Goal: Transaction & Acquisition: Purchase product/service

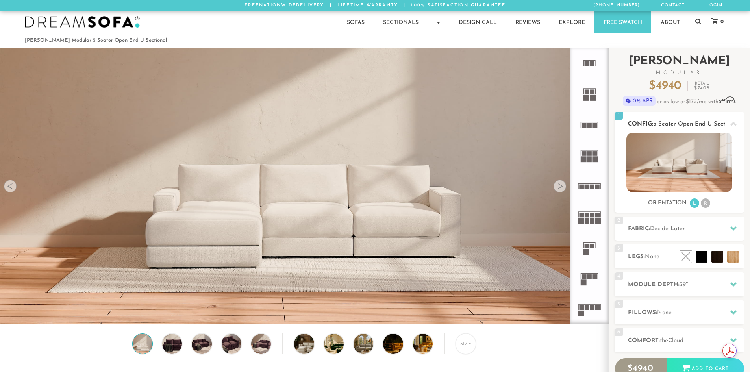
click at [684, 159] on img at bounding box center [679, 162] width 106 height 59
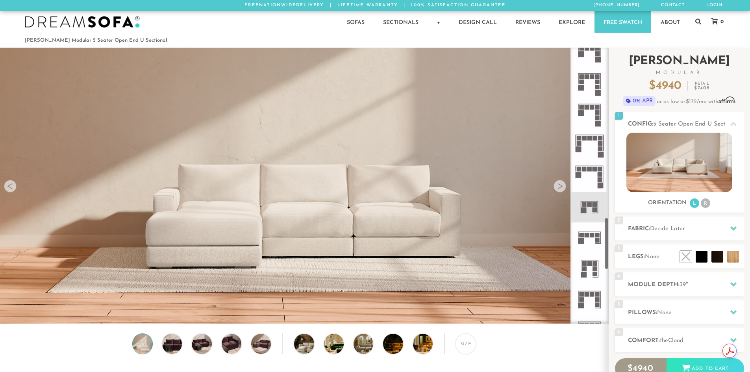
scroll to position [905, 0]
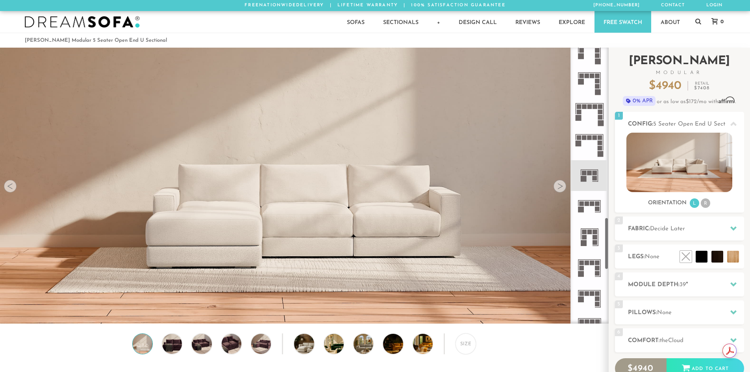
drag, startPoint x: 607, startPoint y: 153, endPoint x: 610, endPoint y: 244, distance: 91.4
click at [610, 244] on div "Introducing [PERSON_NAME] Modular $ 4940 Retail $ 7408 $ 4940 Retail $ 7408 0% …" at bounding box center [679, 239] width 141 height 383
click at [593, 177] on rect at bounding box center [595, 178] width 5 height 5
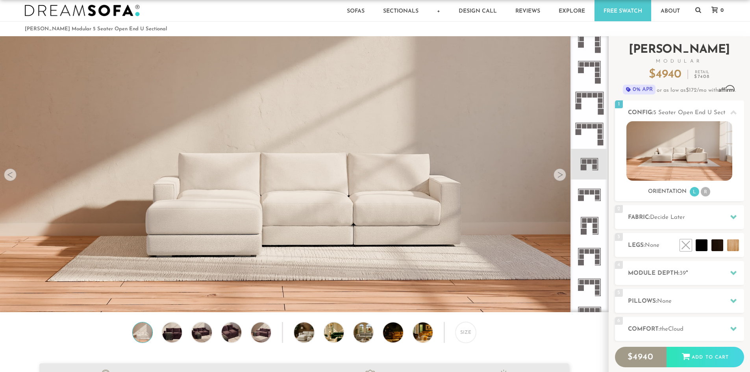
scroll to position [0, 0]
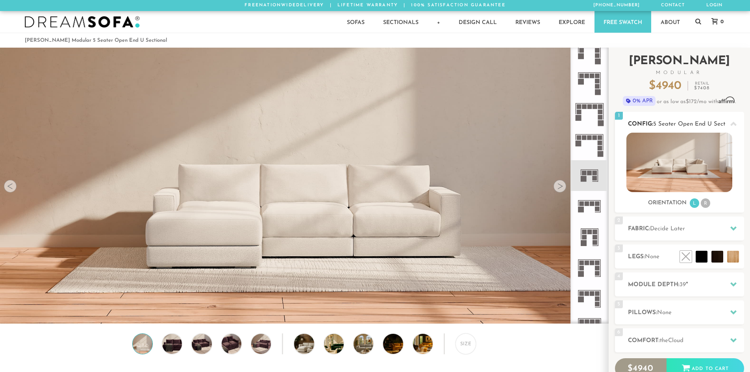
click at [676, 162] on img at bounding box center [679, 162] width 106 height 59
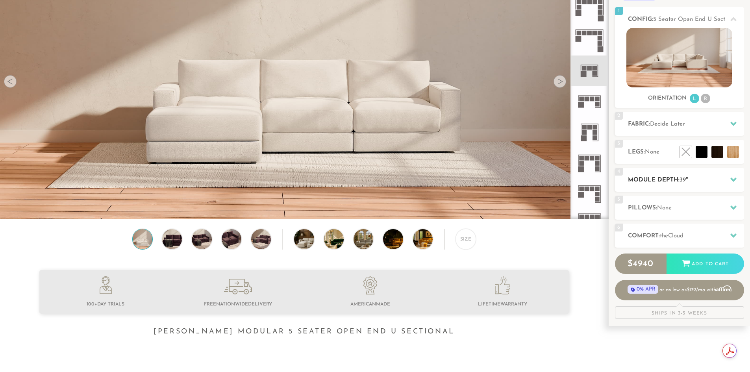
scroll to position [105, 0]
click at [703, 154] on li at bounding box center [683, 133] width 47 height 47
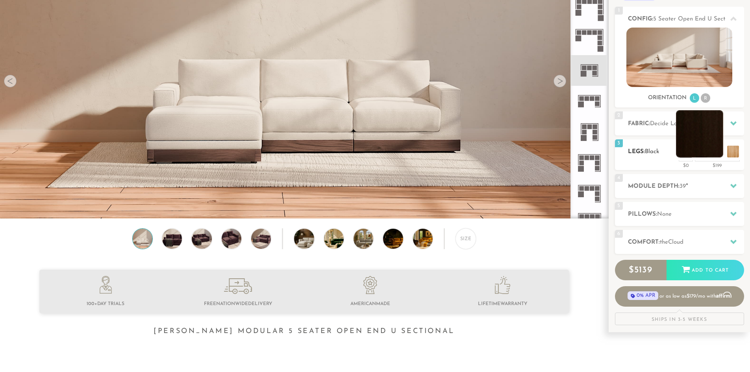
click at [715, 150] on li at bounding box center [699, 133] width 47 height 47
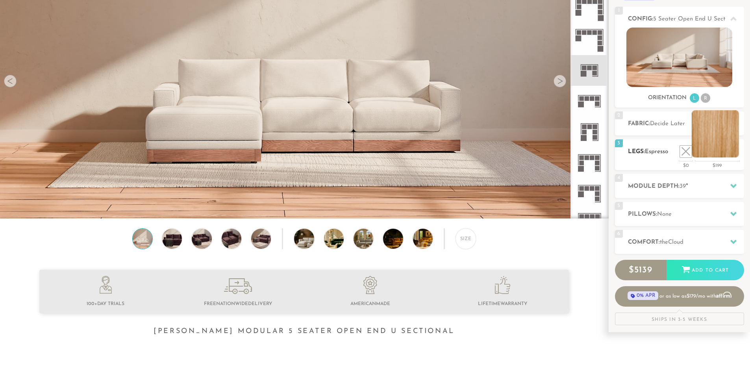
click at [733, 150] on li at bounding box center [715, 133] width 47 height 47
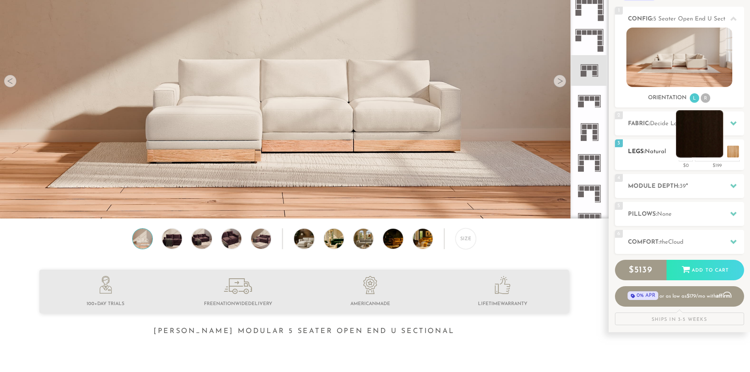
click at [718, 155] on li at bounding box center [699, 133] width 47 height 47
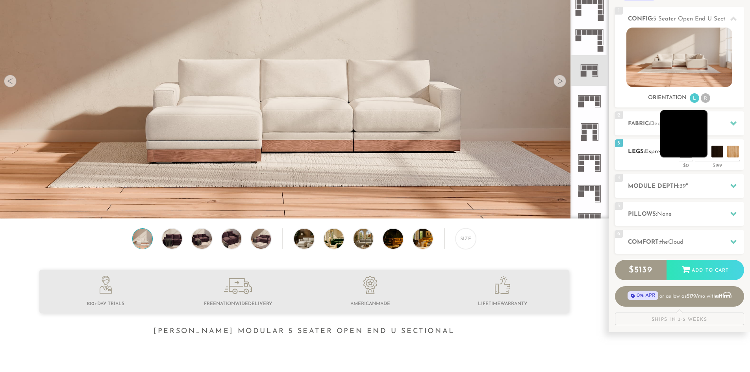
click at [701, 153] on li at bounding box center [683, 133] width 47 height 47
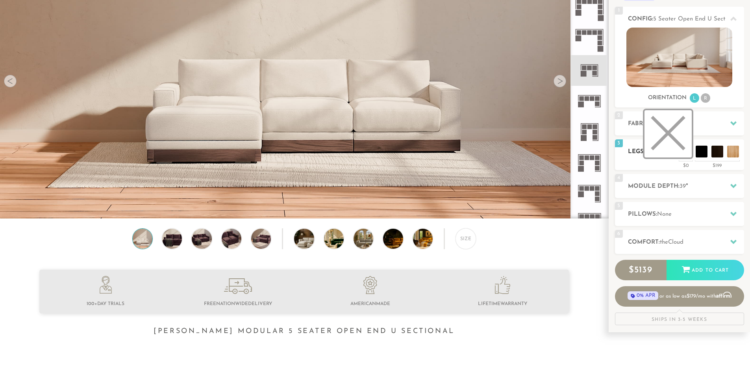
click at [689, 152] on li at bounding box center [668, 133] width 47 height 47
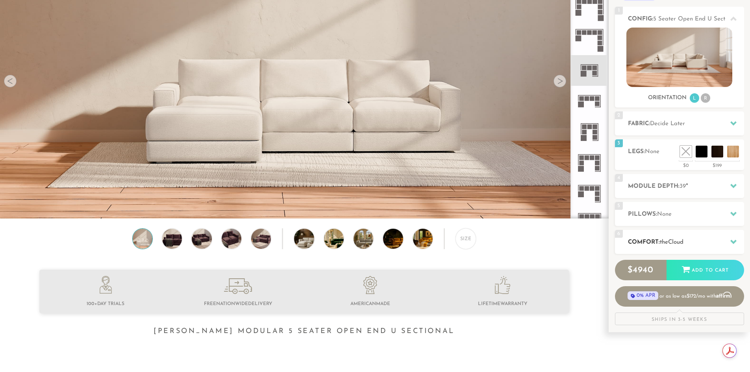
click at [734, 241] on icon at bounding box center [733, 242] width 6 height 6
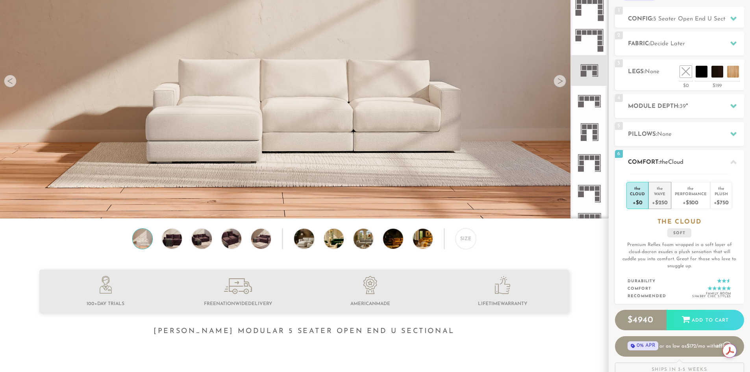
click at [663, 196] on div "+$250" at bounding box center [659, 201] width 15 height 11
click at [704, 196] on div "Performance" at bounding box center [691, 194] width 32 height 6
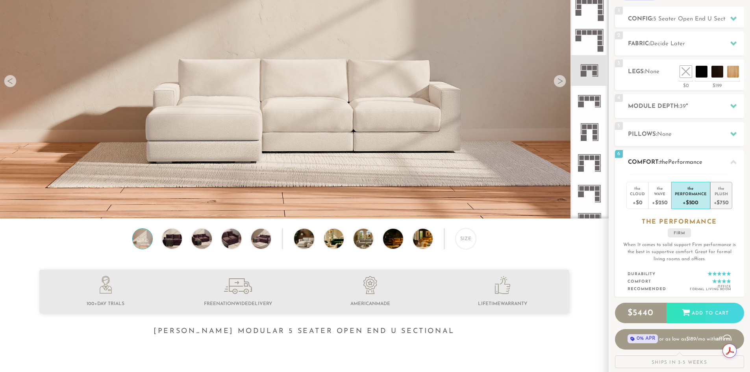
click at [714, 196] on div "Plush" at bounding box center [721, 194] width 15 height 6
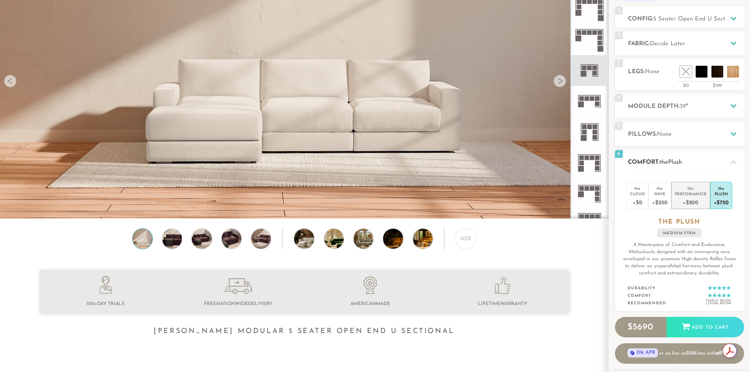
click at [691, 196] on div "Performance" at bounding box center [691, 194] width 32 height 6
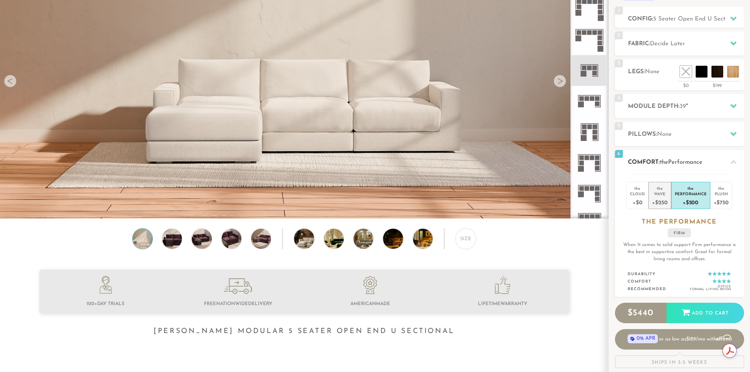
click at [661, 195] on div "Wave" at bounding box center [659, 194] width 15 height 6
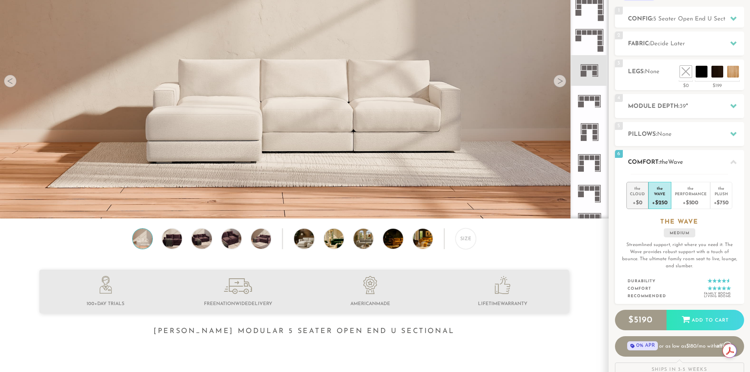
click at [637, 195] on div "Cloud" at bounding box center [637, 194] width 15 height 6
click at [720, 195] on div "Plush" at bounding box center [721, 194] width 15 height 6
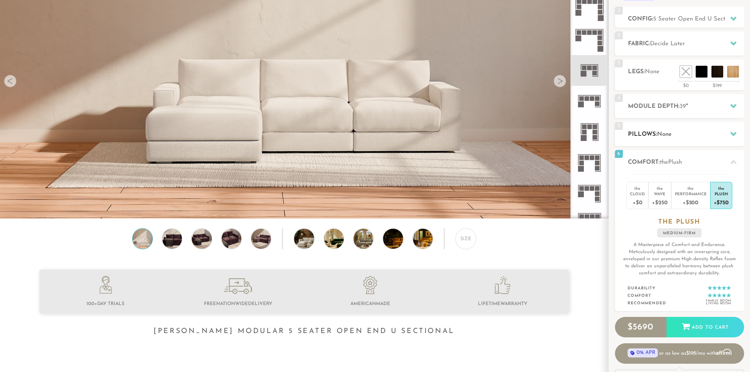
click at [730, 130] on div at bounding box center [733, 134] width 17 height 16
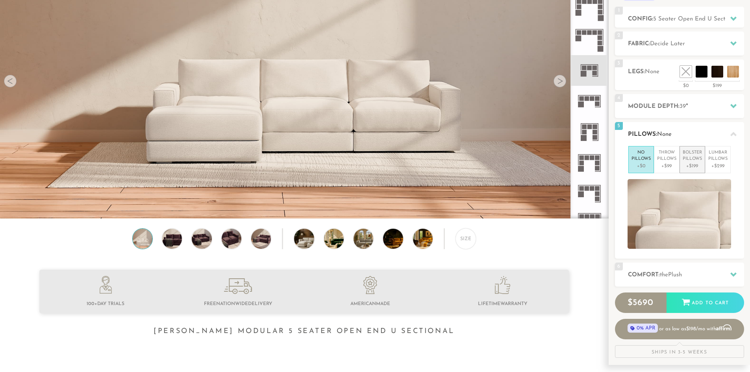
click at [696, 158] on p "Bolster Pillows" at bounding box center [692, 156] width 19 height 13
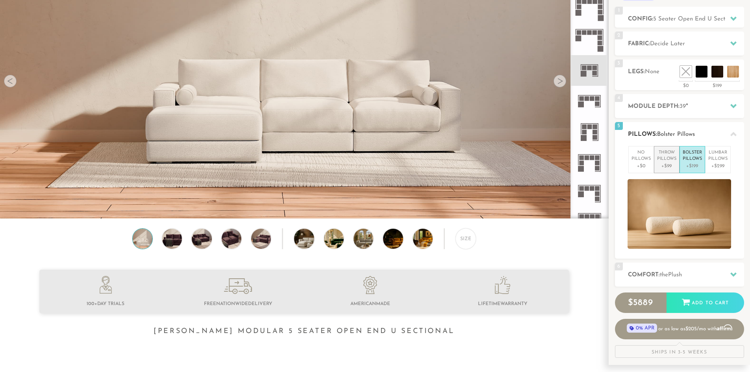
click at [666, 156] on p "Throw Pillows" at bounding box center [666, 156] width 19 height 13
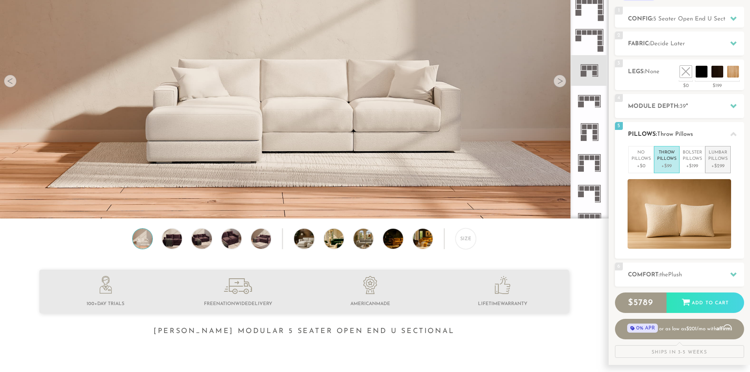
click at [721, 163] on p "+$299" at bounding box center [717, 166] width 19 height 7
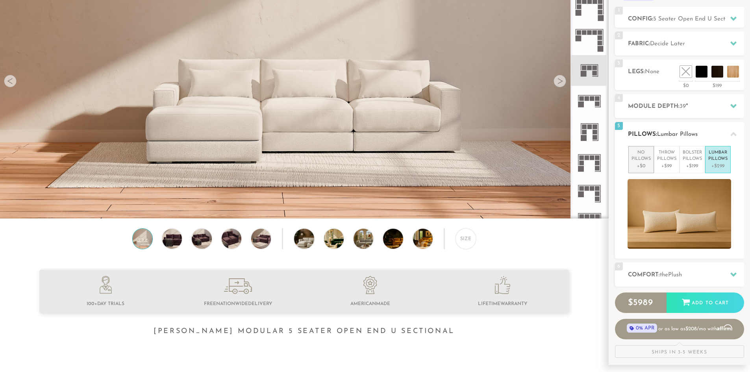
click at [643, 158] on p "No Pillows" at bounding box center [641, 156] width 19 height 13
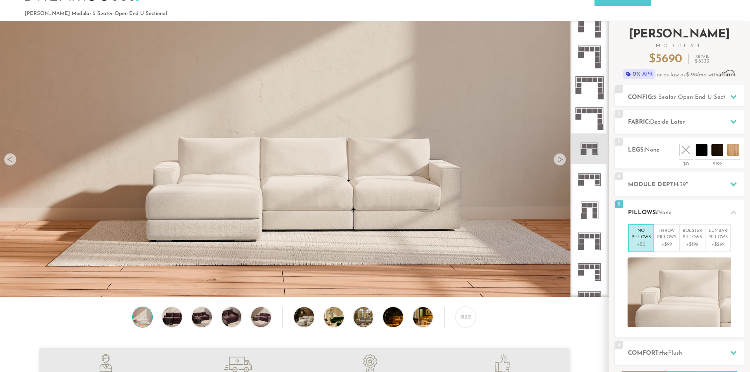
scroll to position [0, 0]
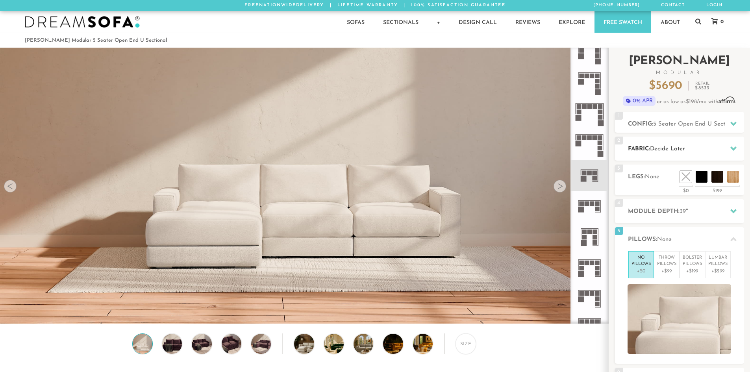
click at [731, 148] on icon at bounding box center [733, 148] width 6 height 4
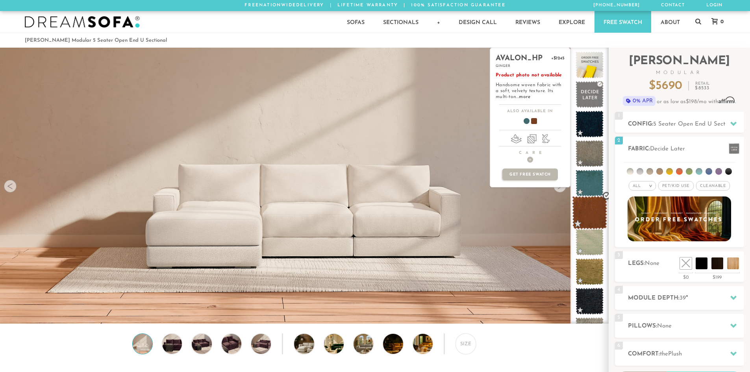
click at [595, 213] on span at bounding box center [589, 212] width 35 height 33
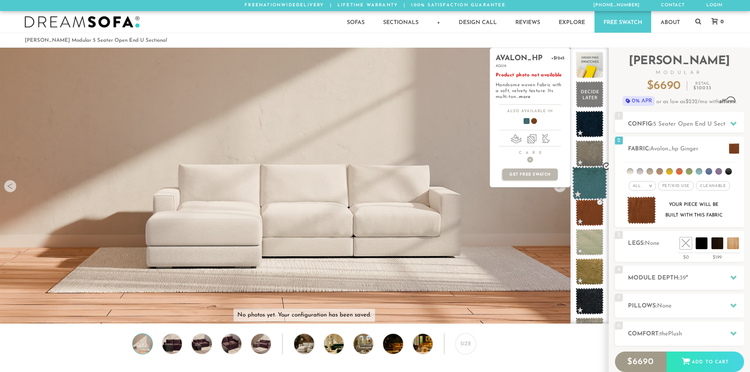
click at [592, 178] on span at bounding box center [589, 183] width 35 height 33
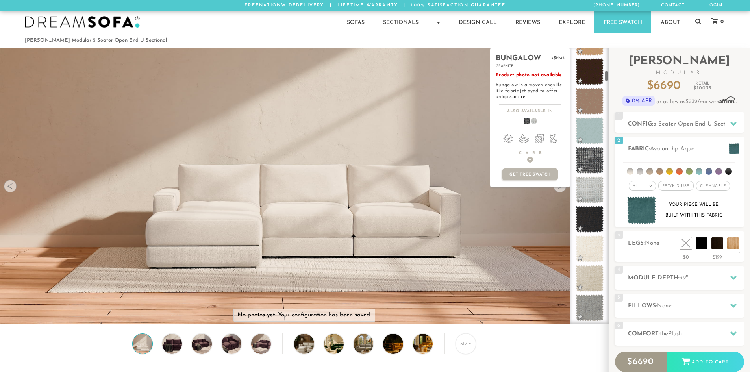
scroll to position [525, 0]
click at [592, 130] on span at bounding box center [589, 130] width 35 height 33
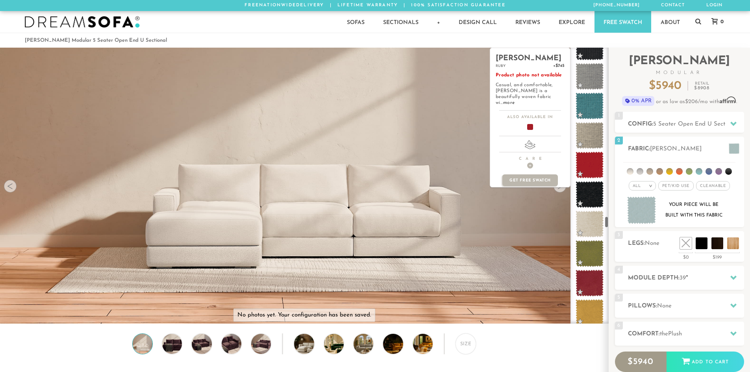
scroll to position [3920, 0]
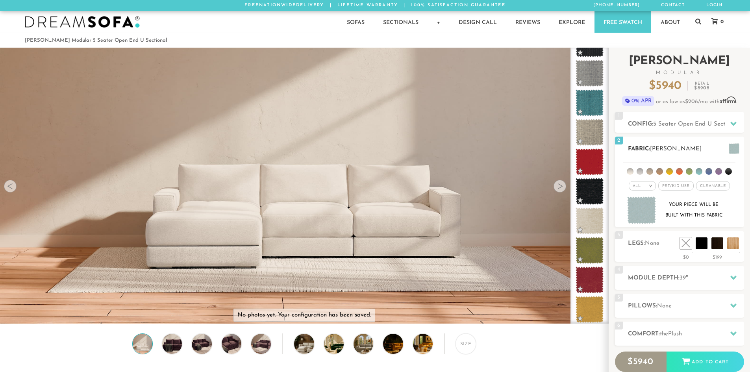
click at [650, 185] on em ">" at bounding box center [651, 186] width 6 height 4
click at [649, 218] on li "Family" at bounding box center [642, 218] width 27 height 11
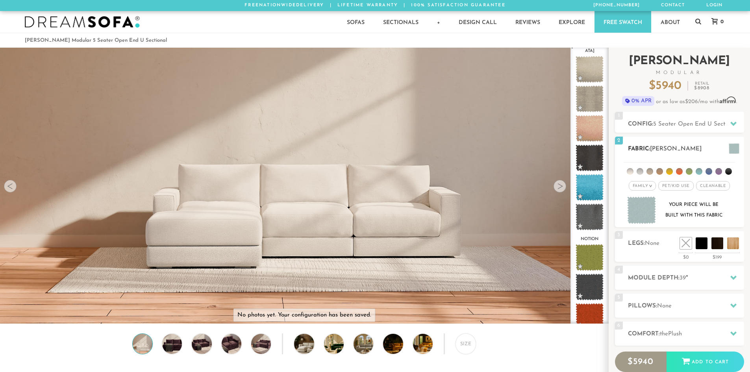
click at [680, 186] on span "Pet/Kid Use x" at bounding box center [675, 185] width 35 height 9
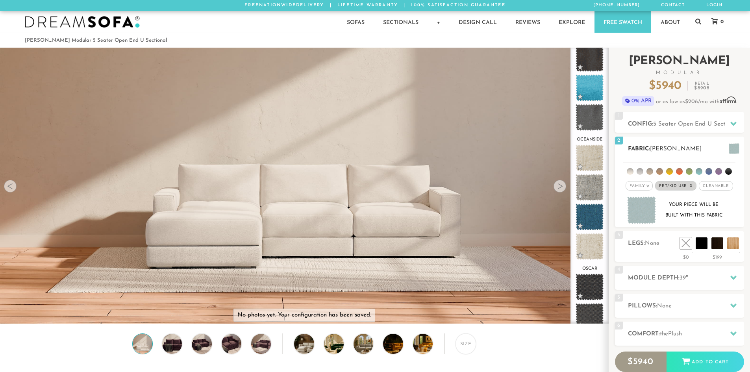
click at [709, 186] on span "Cleanable x" at bounding box center [716, 185] width 34 height 9
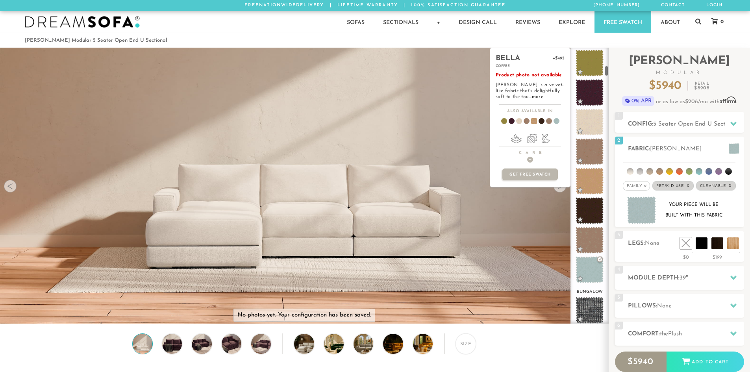
scroll to position [439, 0]
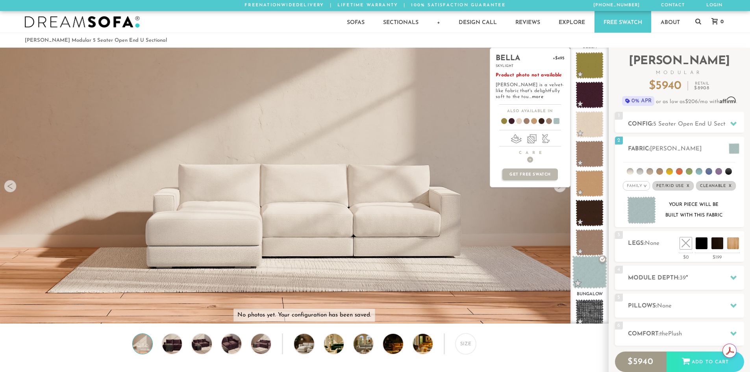
click at [590, 272] on span at bounding box center [589, 272] width 35 height 33
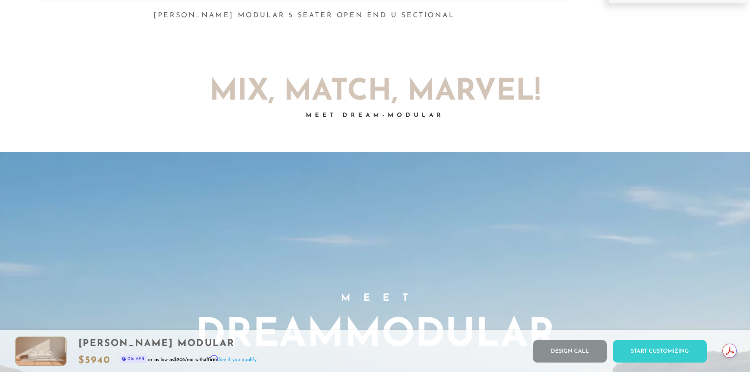
scroll to position [0, 0]
